Goal: Navigation & Orientation: Find specific page/section

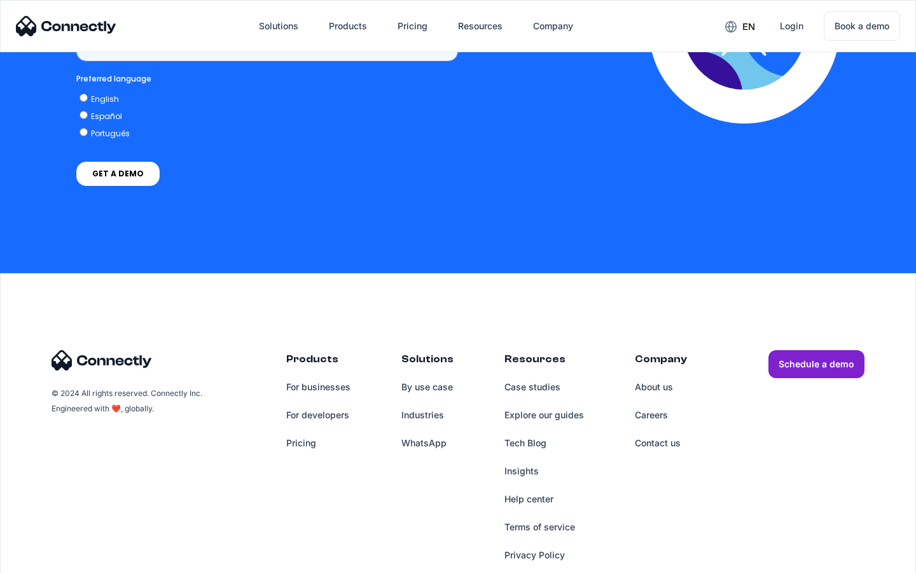
scroll to position [953, 0]
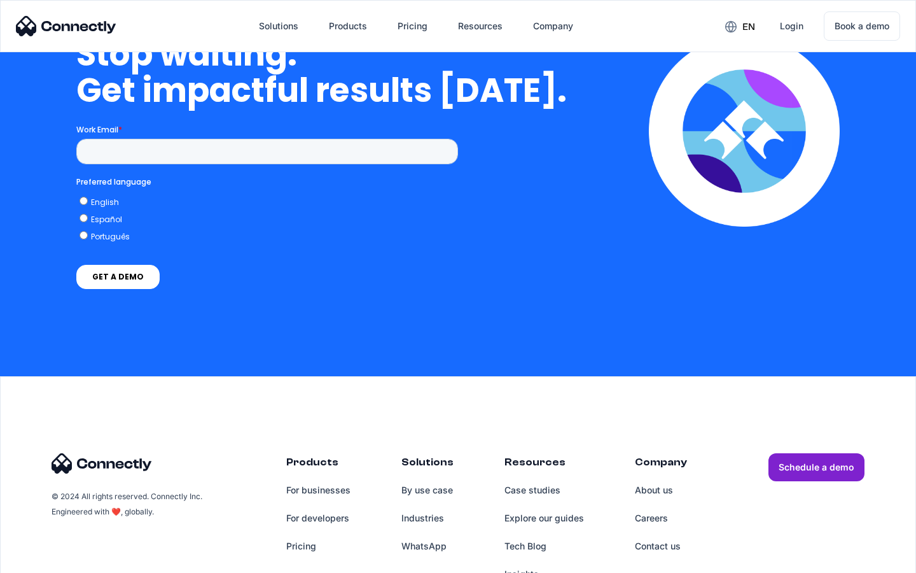
scroll to position [5234, 0]
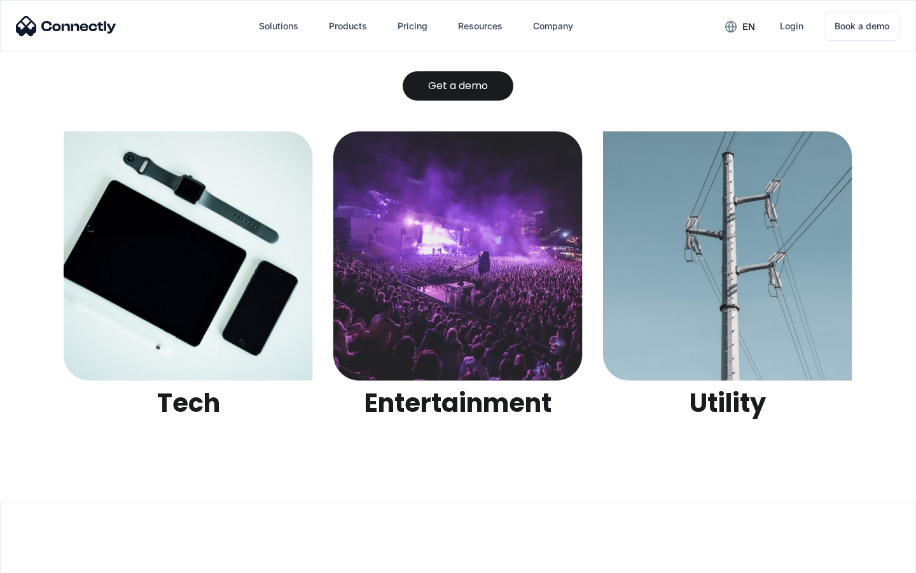
scroll to position [4015, 0]
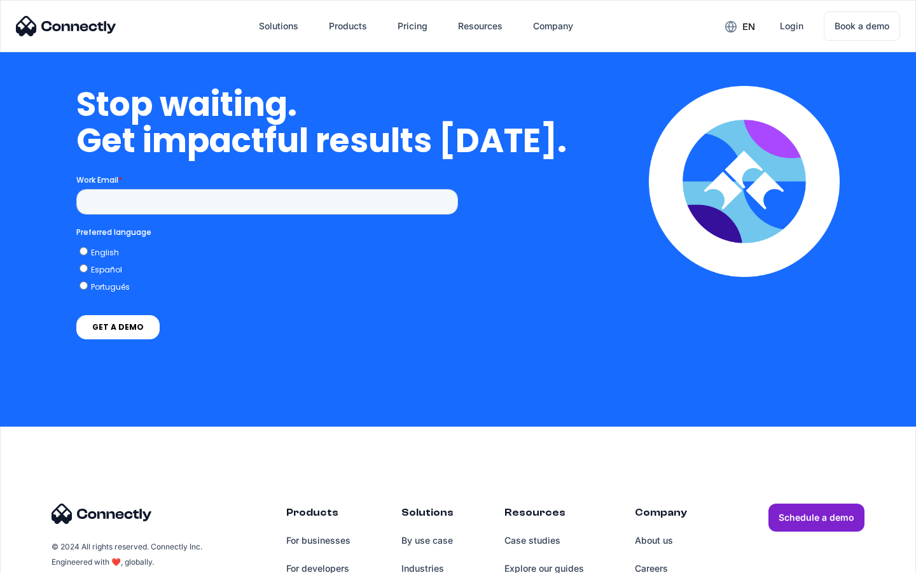
scroll to position [2782, 0]
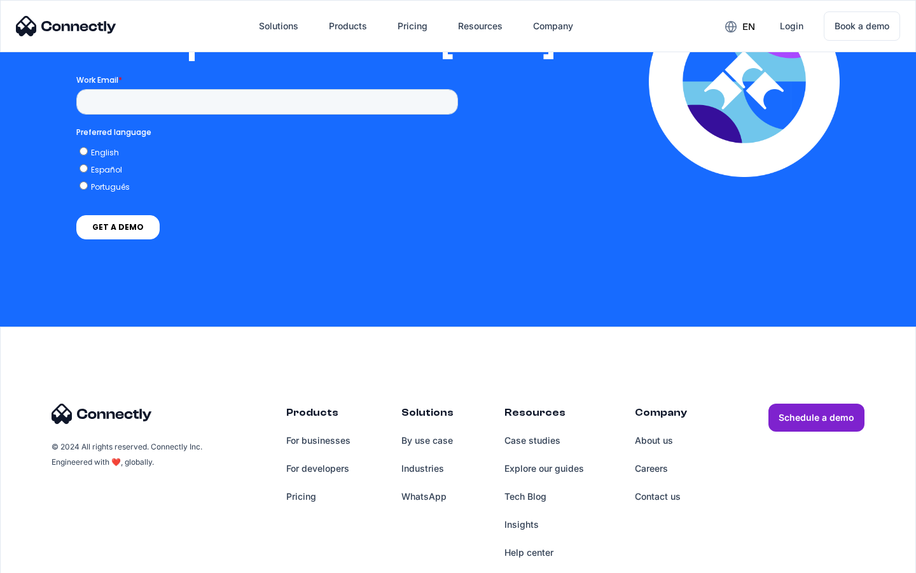
scroll to position [2589, 0]
